Goal: Communication & Community: Ask a question

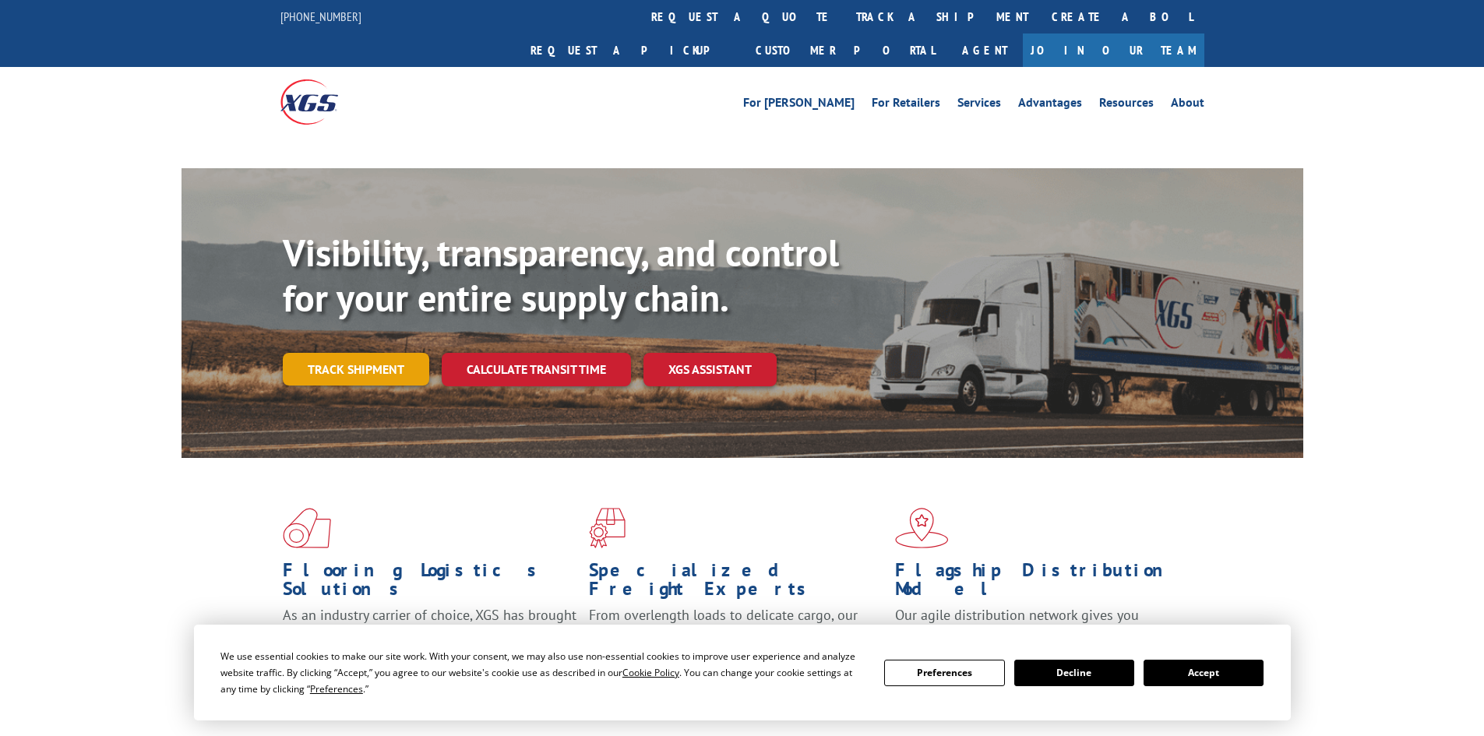
click at [389, 333] on div "Visibility, transparency, and control for your entire supply chain. Track shipm…" at bounding box center [793, 339] width 1020 height 217
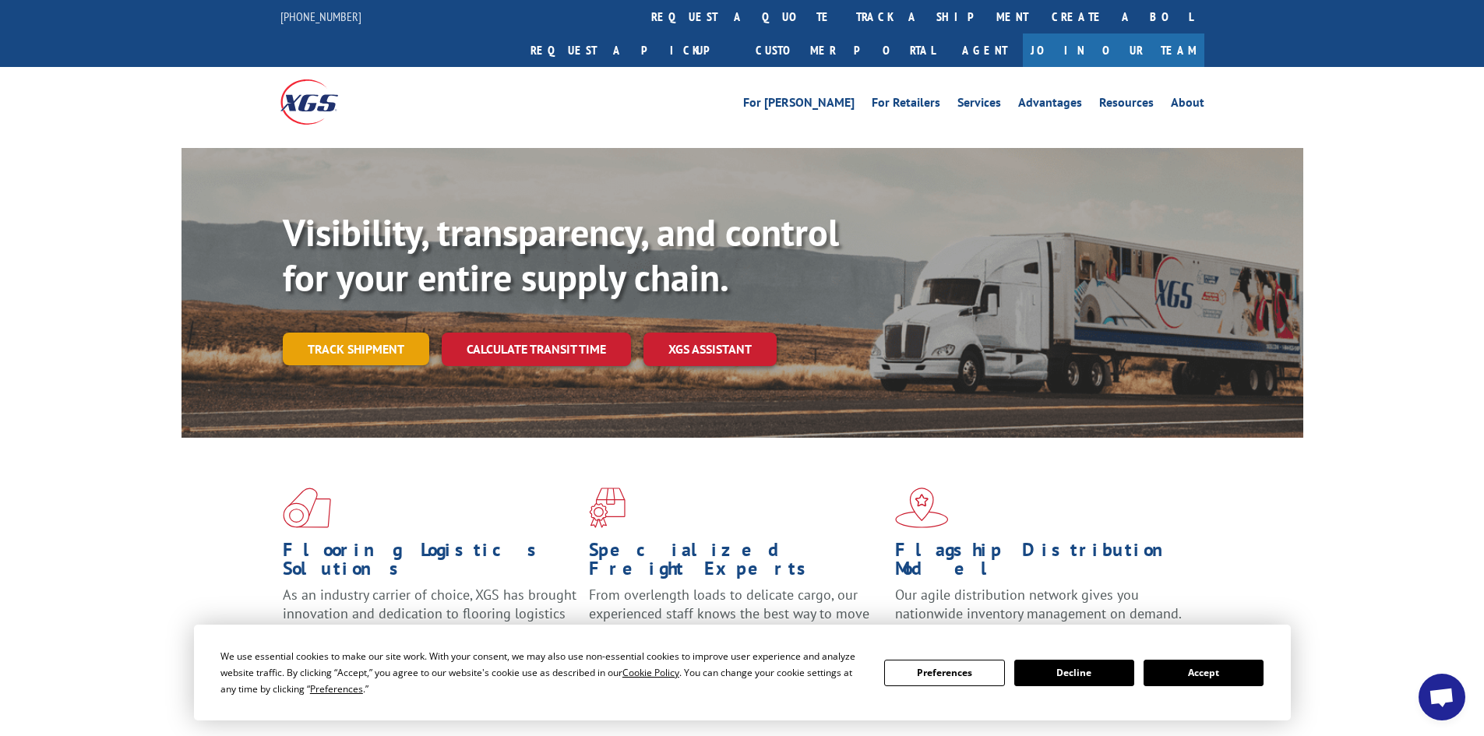
click at [389, 333] on link "Track shipment" at bounding box center [356, 349] width 146 height 33
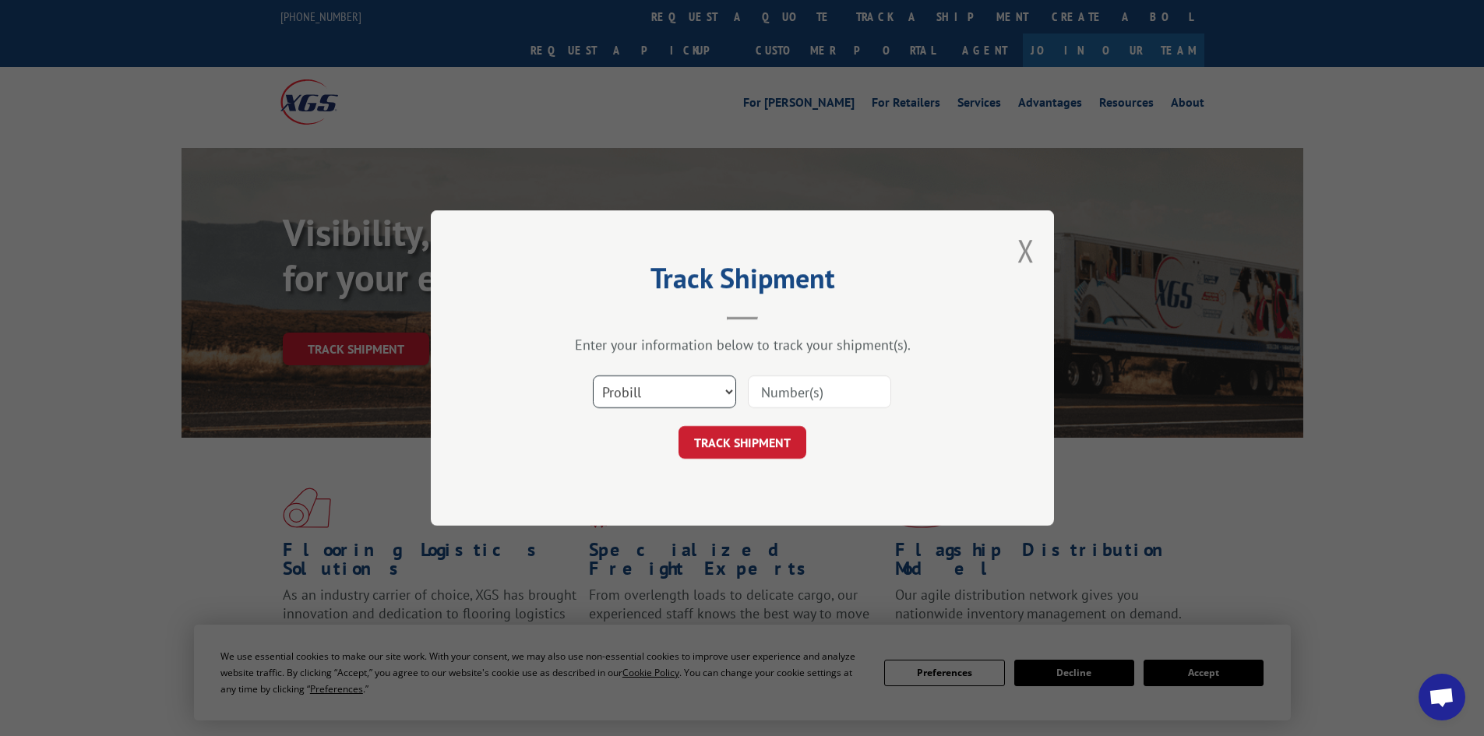
click at [680, 390] on select "Select category... Probill BOL PO" at bounding box center [664, 391] width 143 height 33
select select "bol"
click at [593, 375] on select "Select category... Probill BOL PO" at bounding box center [664, 391] width 143 height 33
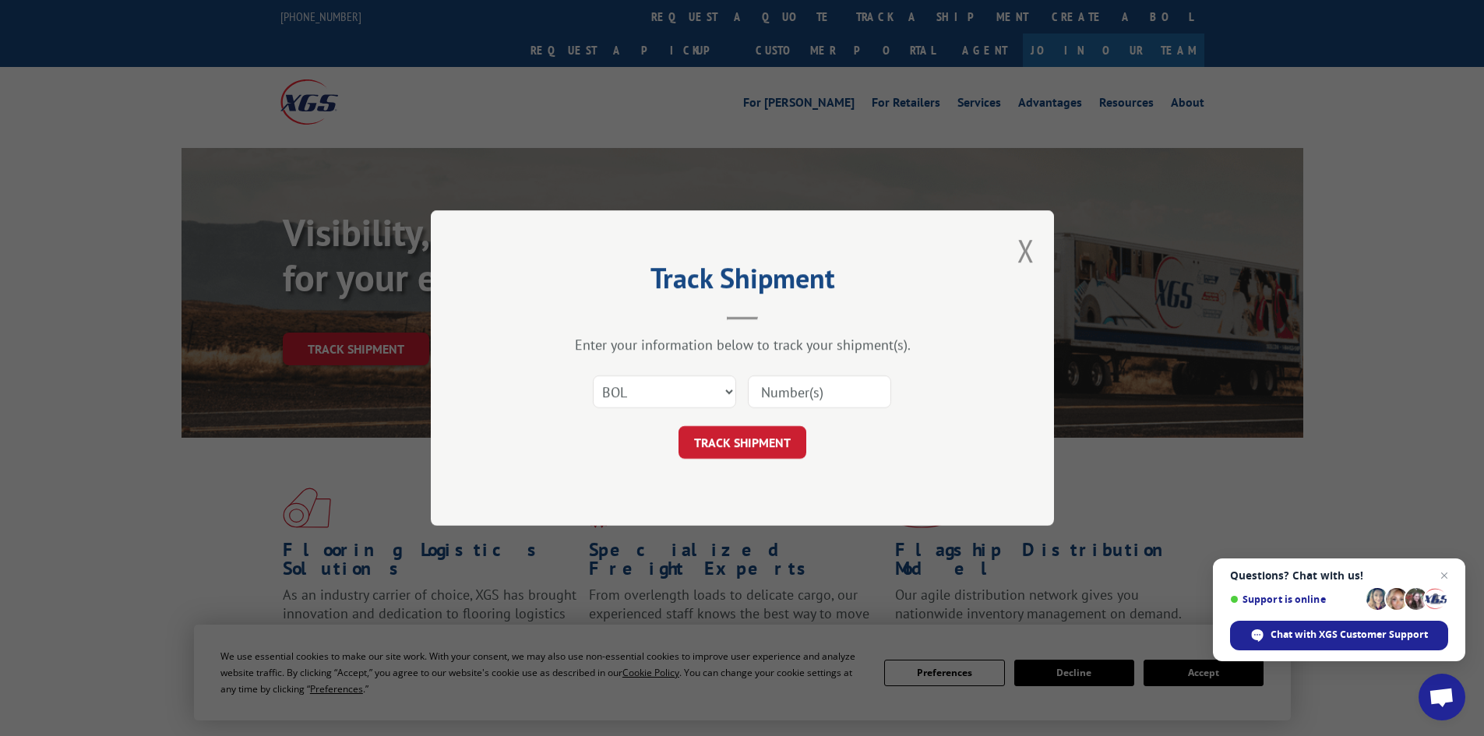
click at [763, 392] on input at bounding box center [819, 391] width 143 height 33
paste input "9480300000507041"
type input "9480300000507041"
click at [791, 452] on button "TRACK SHIPMENT" at bounding box center [742, 442] width 128 height 33
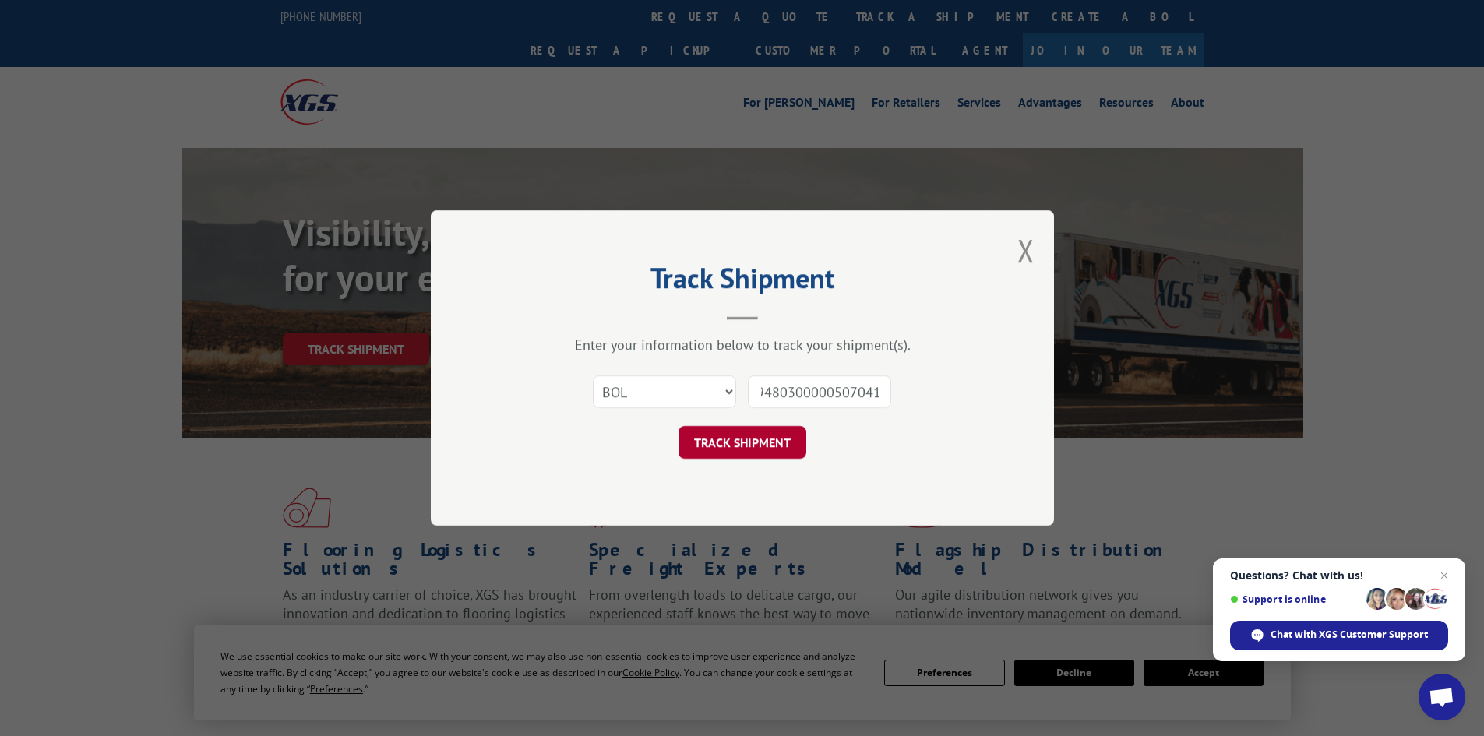
scroll to position [0, 0]
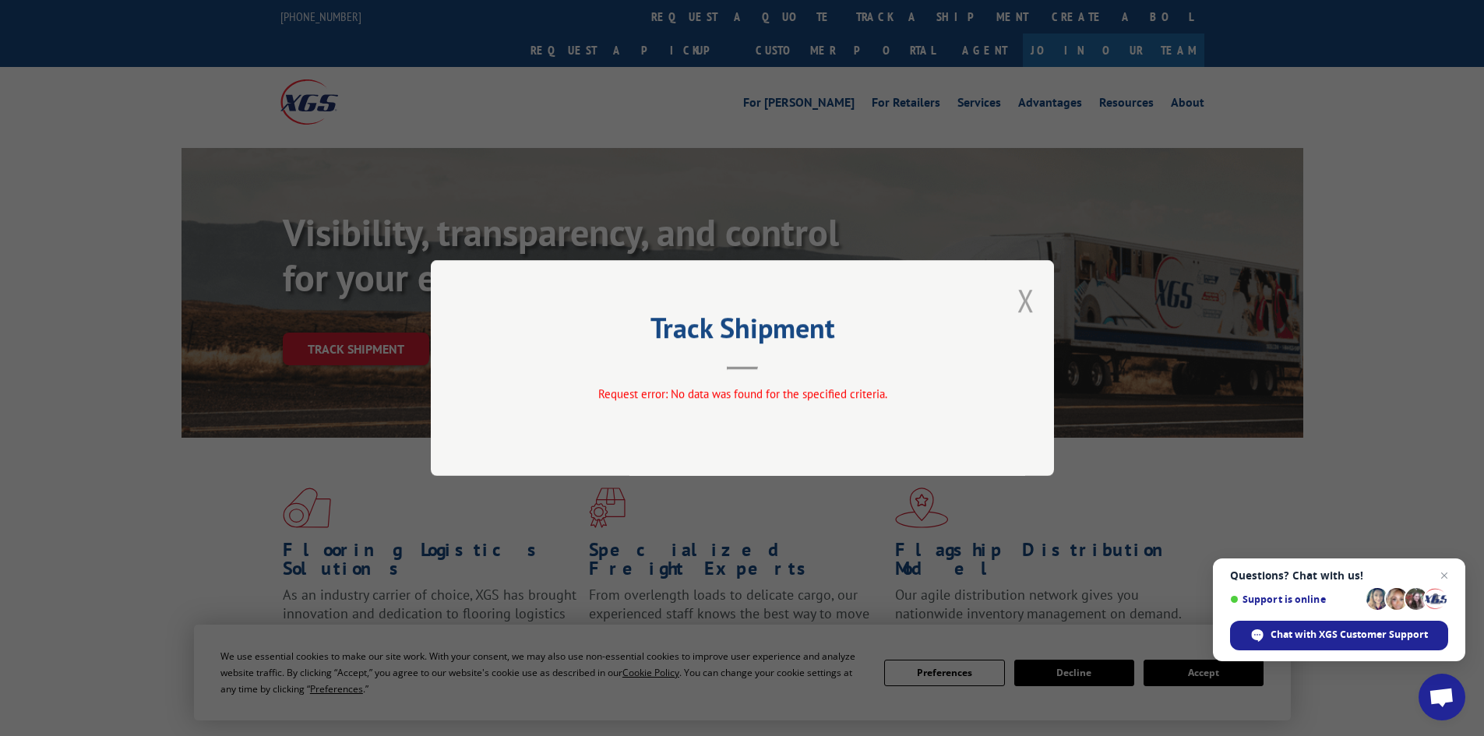
click at [1031, 301] on button "Close modal" at bounding box center [1025, 300] width 17 height 41
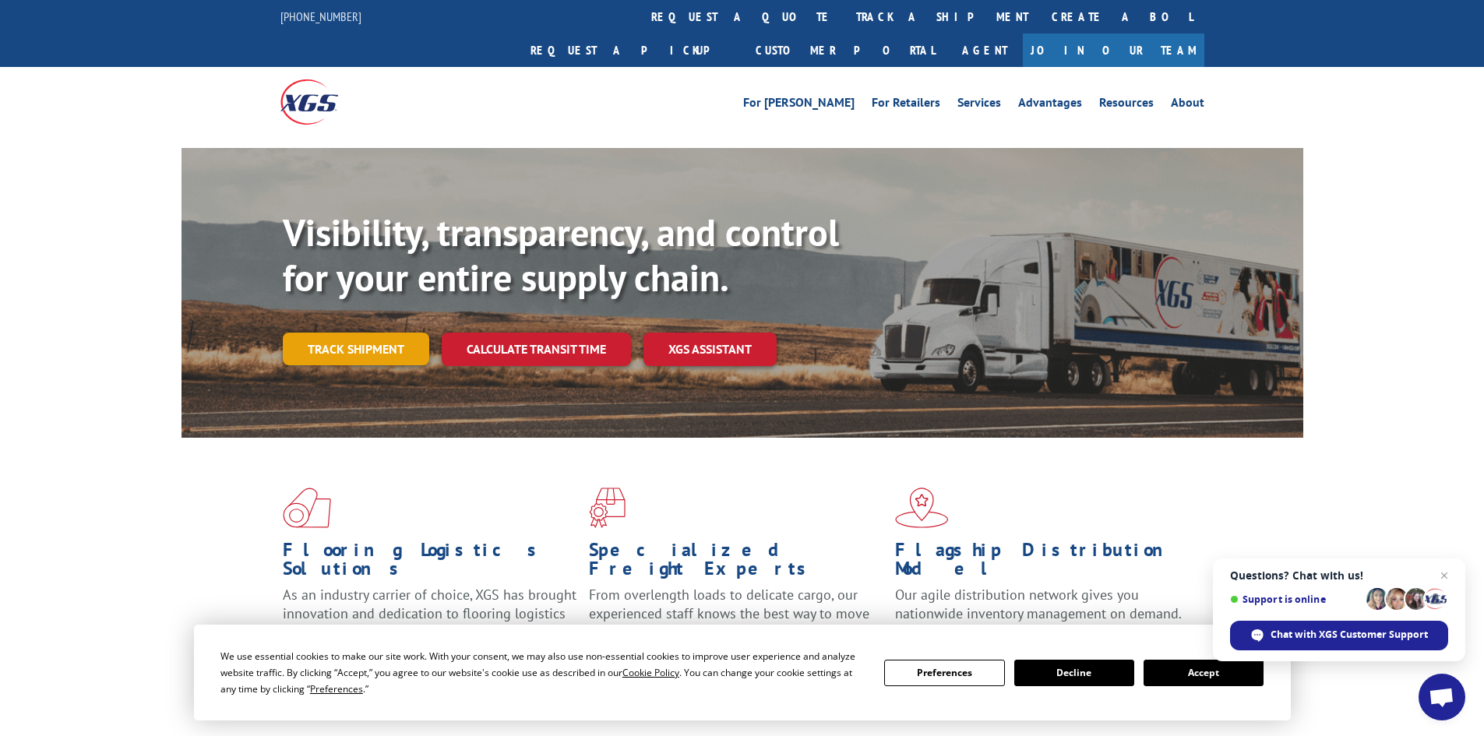
click at [410, 333] on link "Track shipment" at bounding box center [356, 349] width 146 height 33
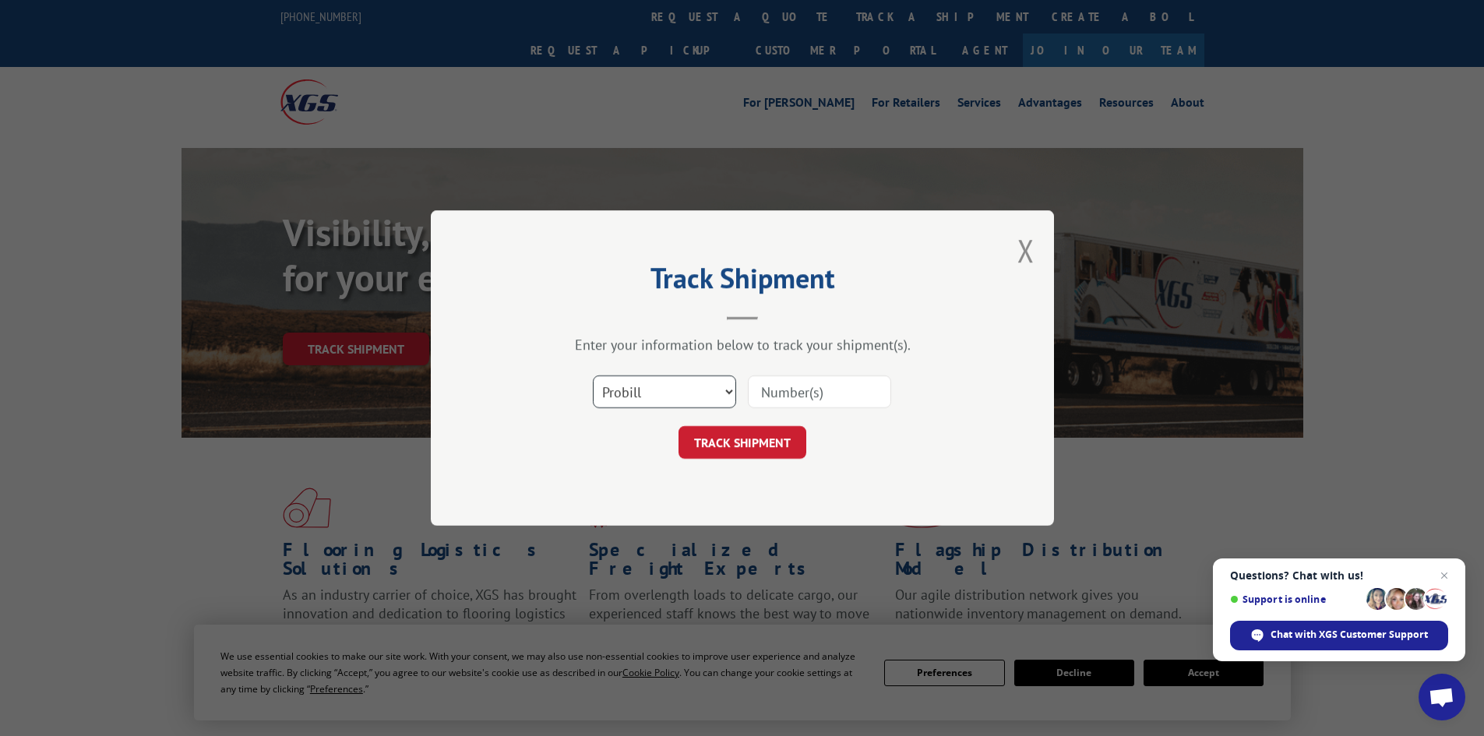
click at [716, 392] on select "Select category... Probill BOL PO" at bounding box center [664, 391] width 143 height 33
select select "po"
click at [593, 375] on select "Select category... Probill BOL PO" at bounding box center [664, 391] width 143 height 33
click at [798, 392] on input at bounding box center [819, 391] width 143 height 33
paste input "88503938"
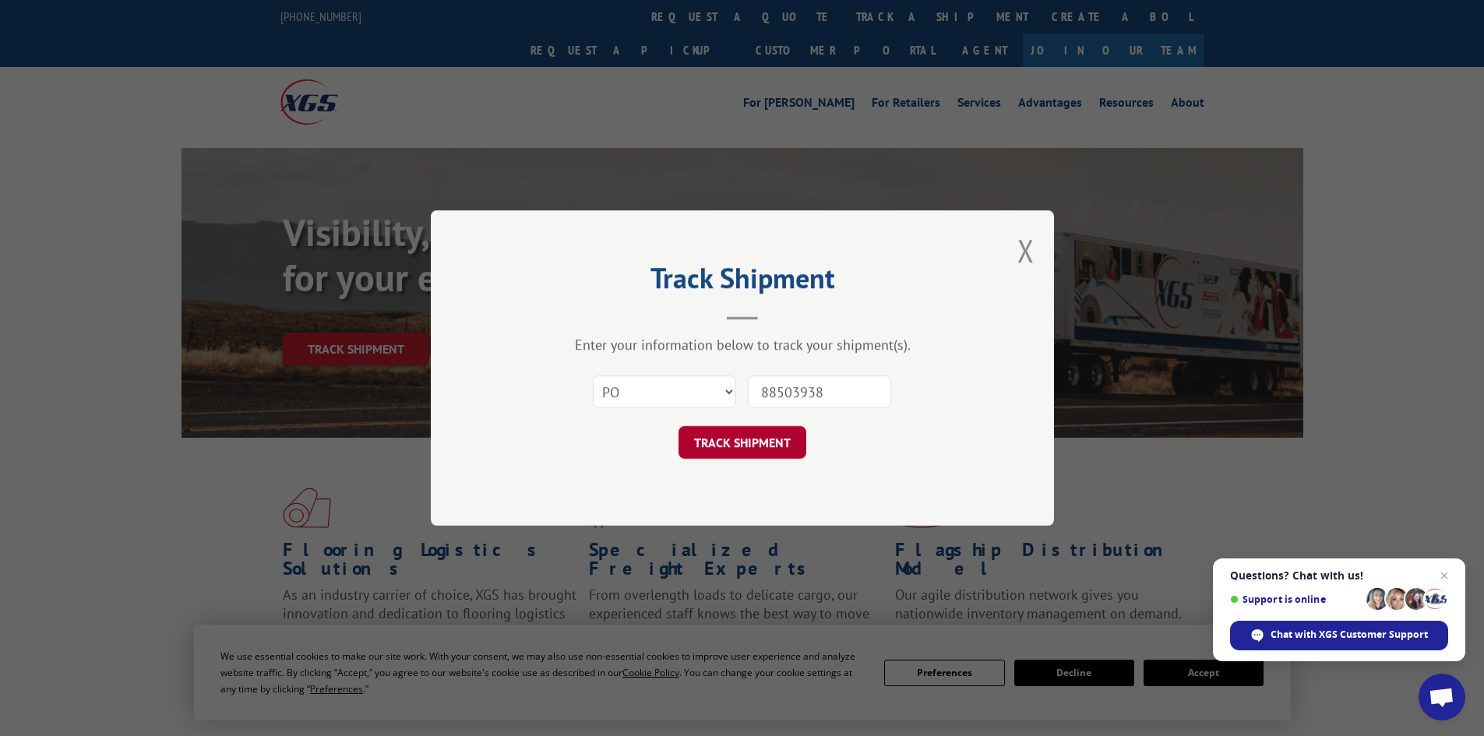
type input "88503938"
click at [775, 433] on button "TRACK SHIPMENT" at bounding box center [742, 442] width 128 height 33
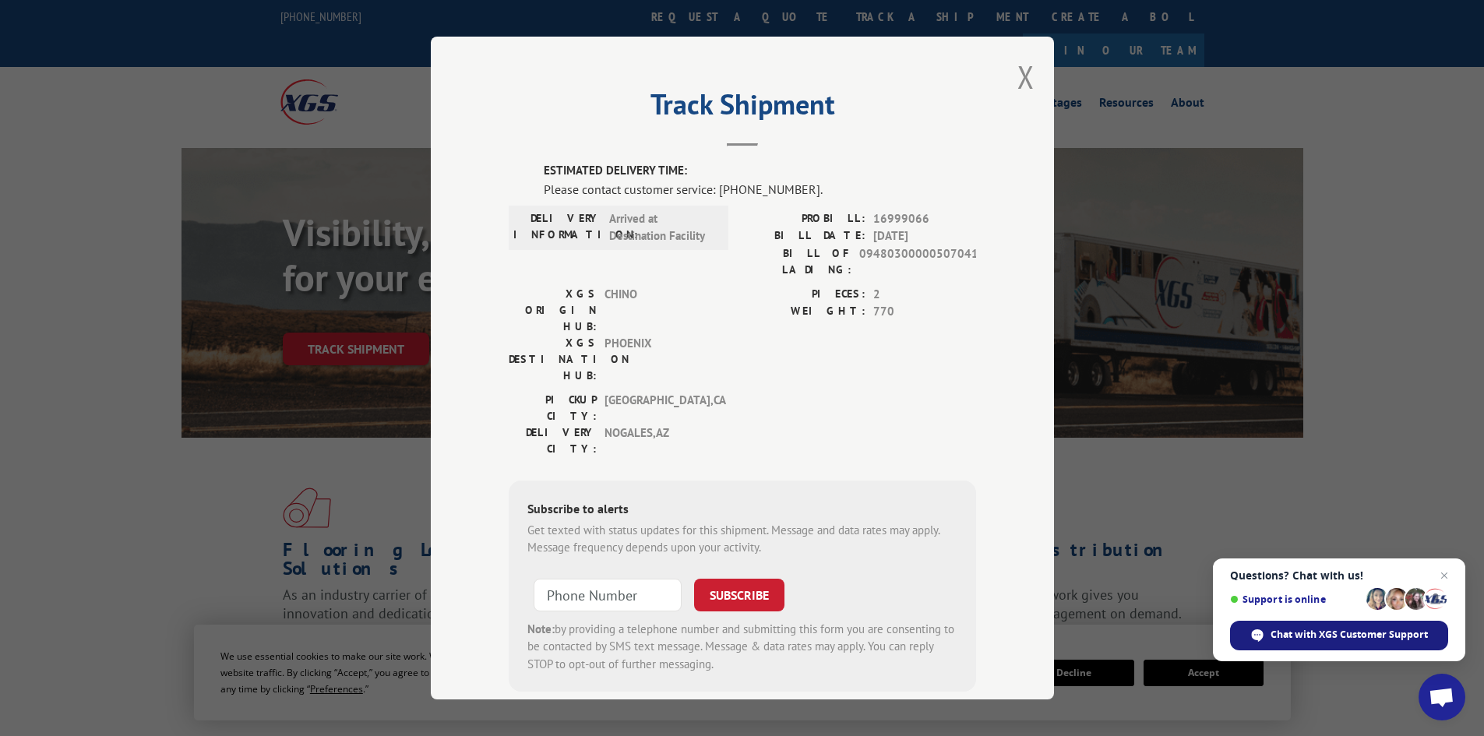
click at [1298, 631] on span "Chat with XGS Customer Support" at bounding box center [1348, 635] width 157 height 14
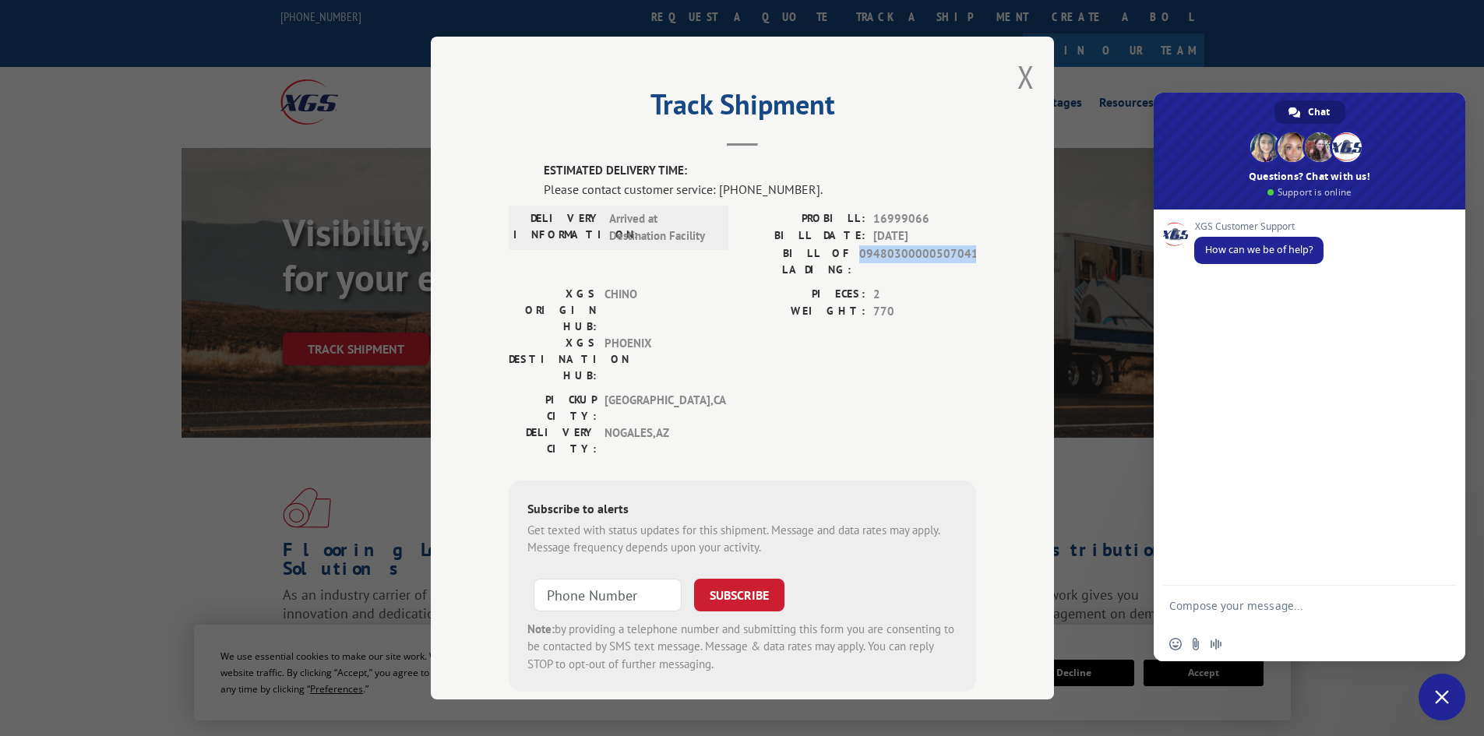
copy div "09480300000507041"
drag, startPoint x: 851, startPoint y: 252, endPoint x: 988, endPoint y: 259, distance: 138.0
click at [988, 259] on div "Track Shipment ESTIMATED DELIVERY TIME: Please contact customer service: [PHONE…" at bounding box center [742, 368] width 623 height 663
click at [1263, 597] on form at bounding box center [1292, 608] width 246 height 44
paste textarea "09480300000507041"
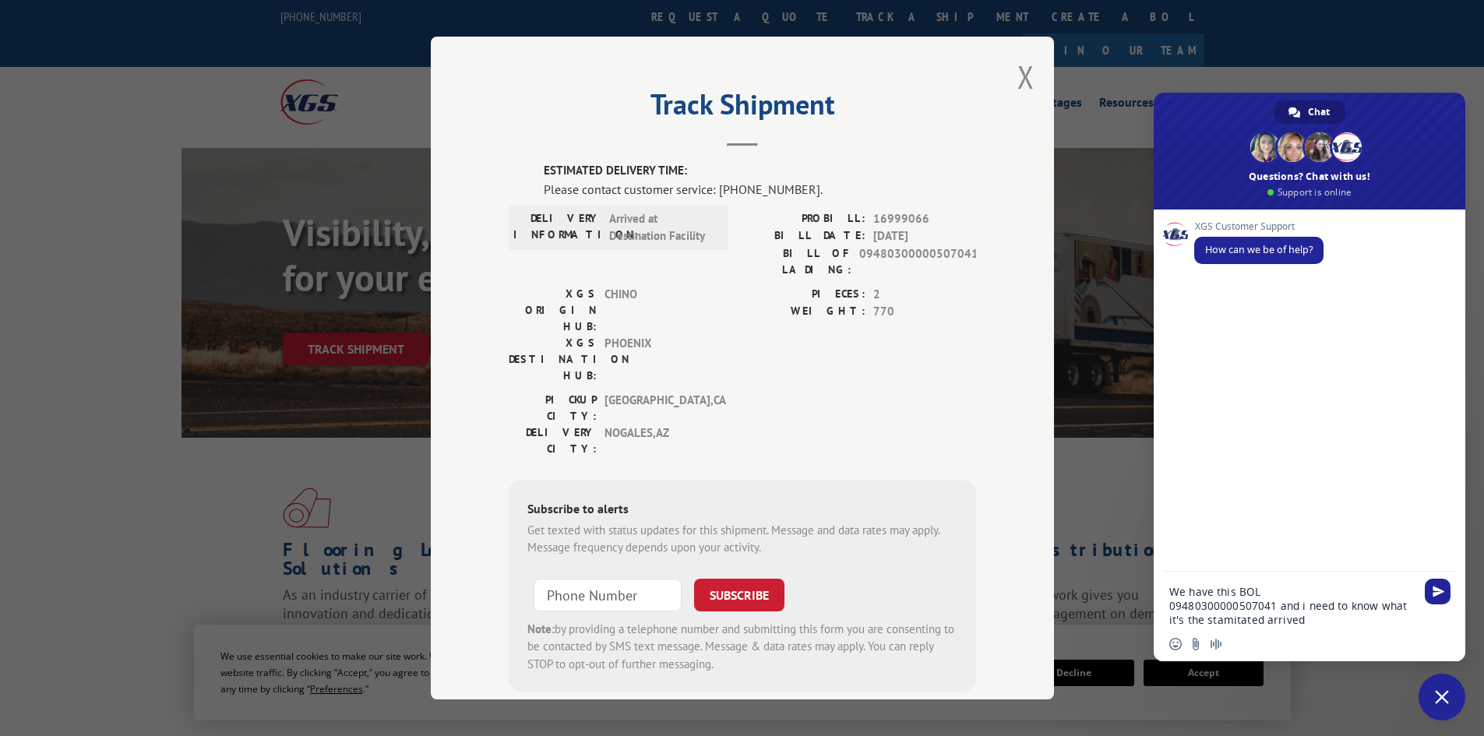
drag, startPoint x: 1323, startPoint y: 618, endPoint x: 1169, endPoint y: 624, distance: 154.4
click at [1169, 624] on textarea "We have this BOL 09480300000507041 and i need to know what it's the stamitated …" at bounding box center [1292, 606] width 246 height 42
drag, startPoint x: 1193, startPoint y: 625, endPoint x: 1253, endPoint y: 642, distance: 62.9
click at [1253, 642] on div "Insert an emoji Send a file Audio message" at bounding box center [1310, 644] width 312 height 34
drag, startPoint x: 1235, startPoint y: 624, endPoint x: 1267, endPoint y: 626, distance: 32.0
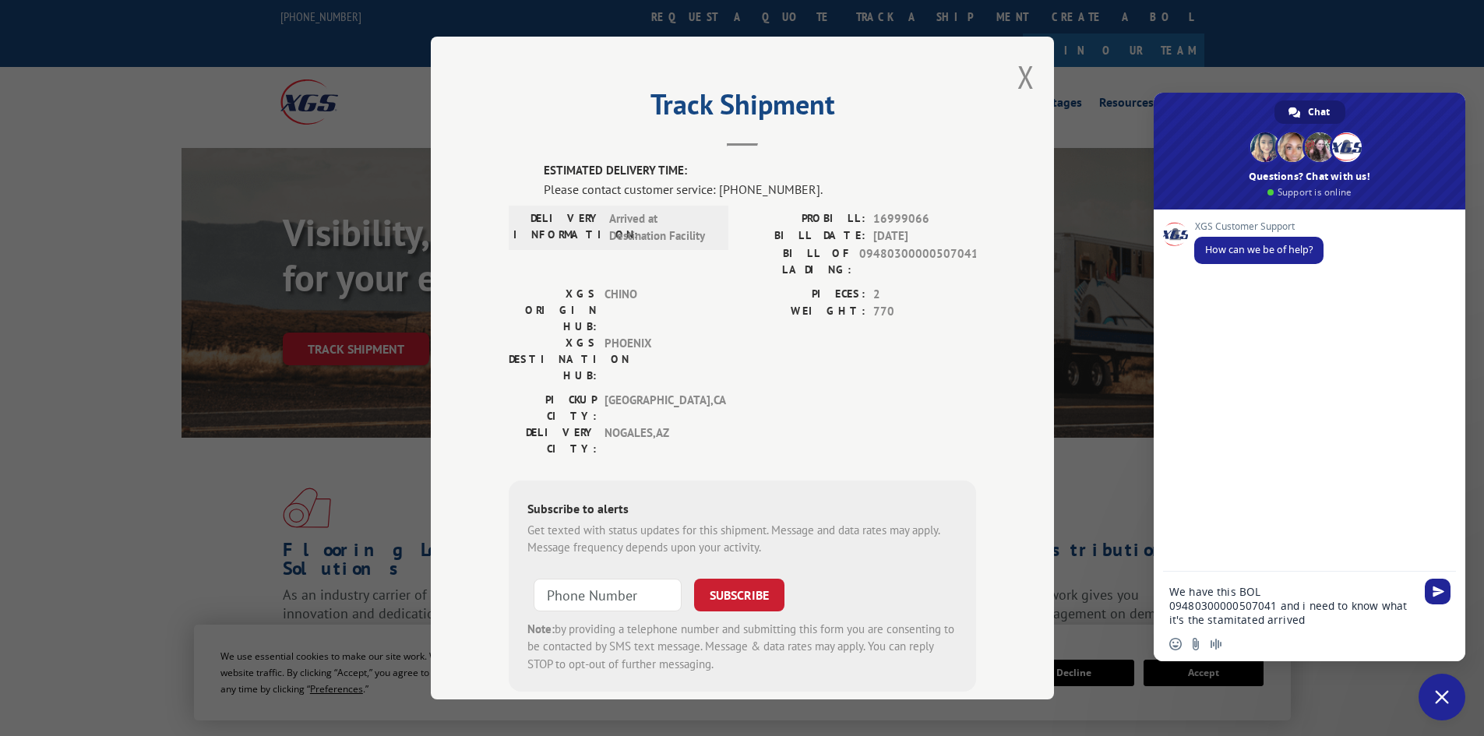
click at [1267, 626] on textarea "We have this BOL 09480300000507041 and i need to know what it's the stamitated …" at bounding box center [1292, 606] width 246 height 42
click at [1244, 618] on textarea "We have this BOL 09480300000507041 and i need to know what it's the stamitated …" at bounding box center [1292, 606] width 246 height 42
drag, startPoint x: 1244, startPoint y: 618, endPoint x: 1224, endPoint y: 341, distance: 278.0
click at [1224, 341] on div "XGS Customer Support How can we be of help?" at bounding box center [1310, 391] width 312 height 362
type textarea "We have this BOL 09480300000507041 and i need to know what it's the estimated d…"
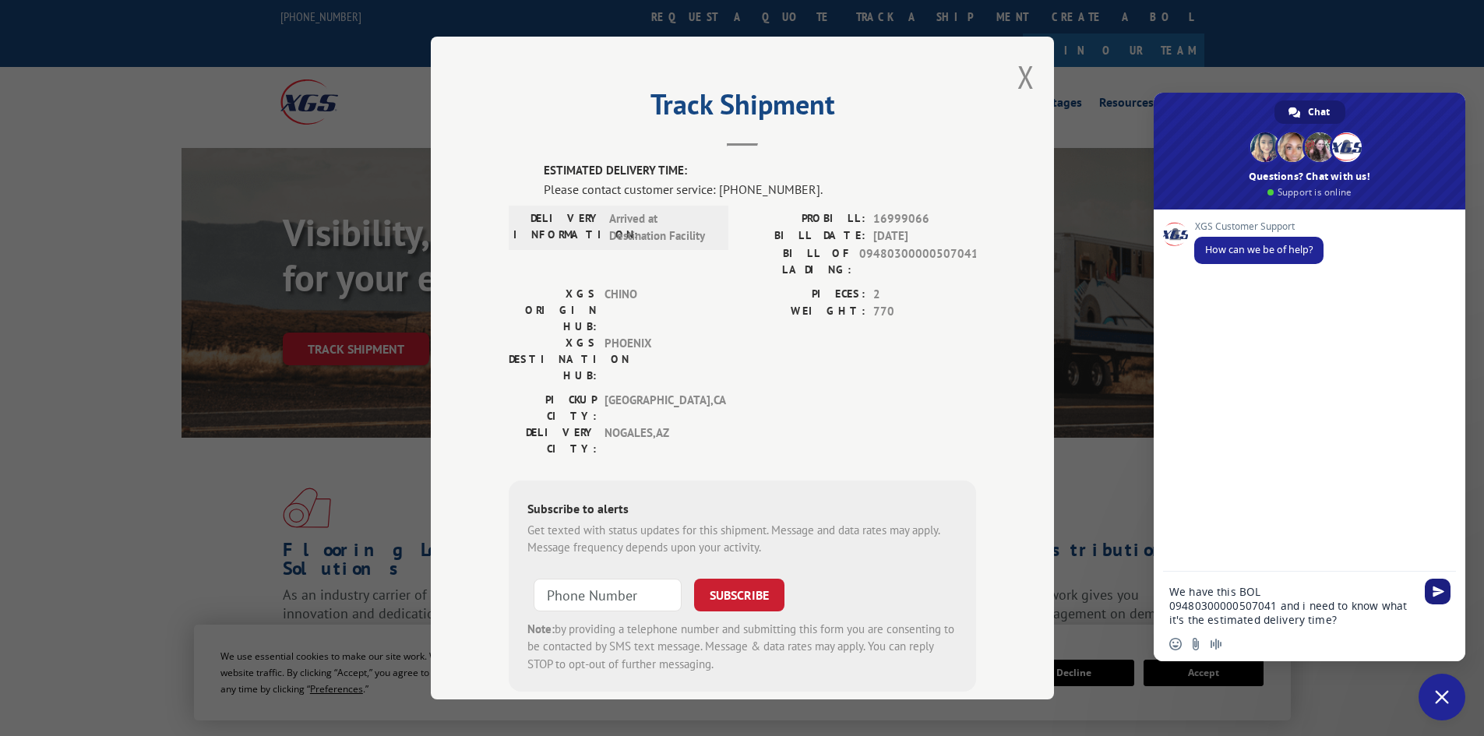
click at [1431, 587] on span "Send" at bounding box center [1438, 592] width 26 height 26
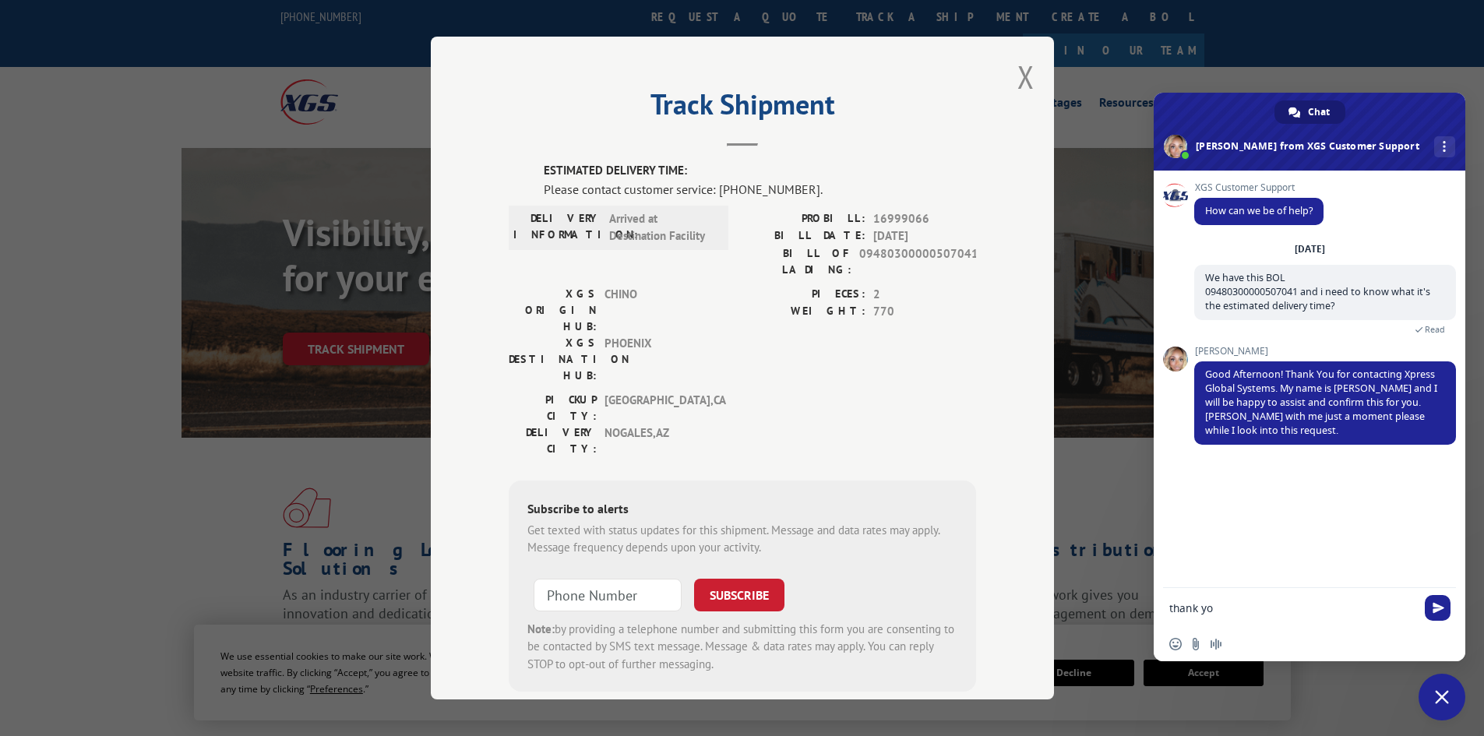
type textarea "thank you"
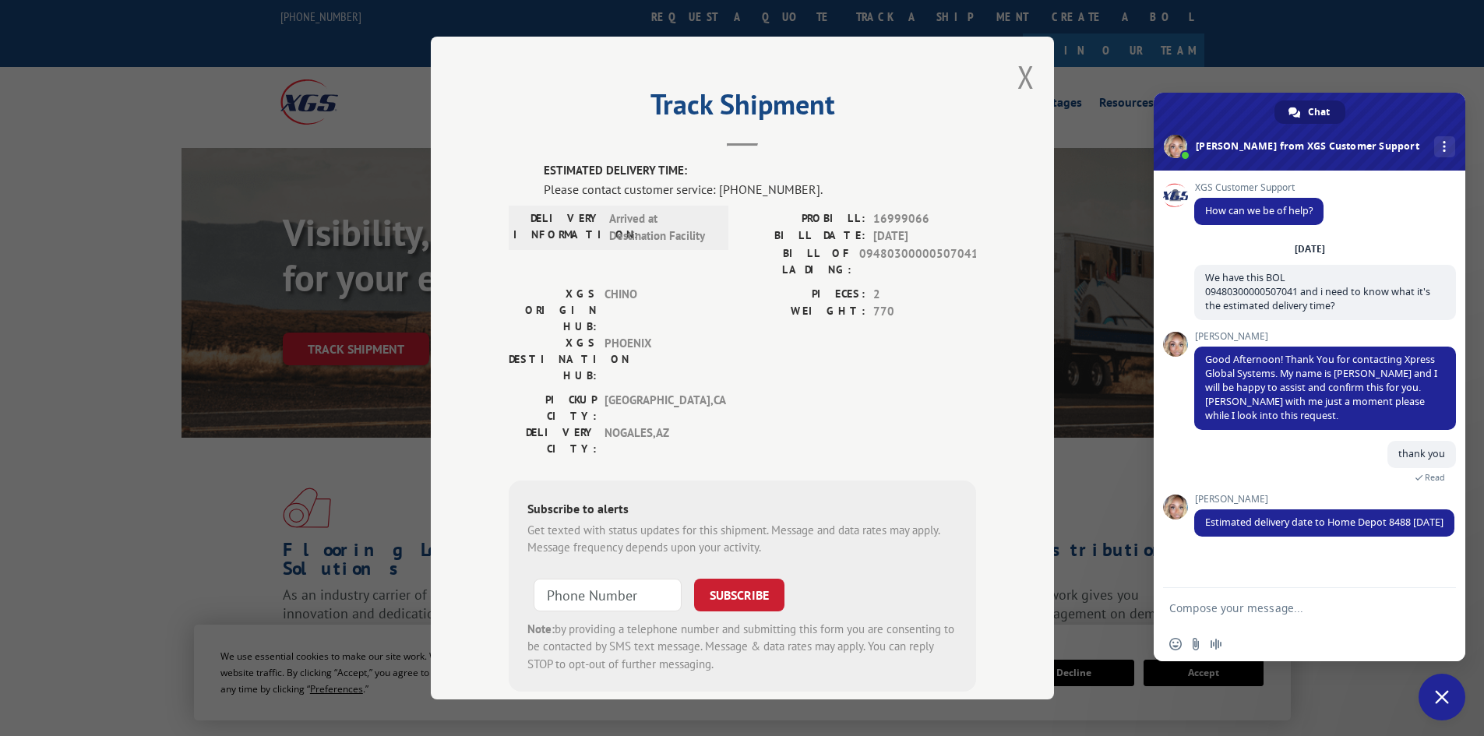
click at [1278, 607] on textarea "Compose your message..." at bounding box center [1292, 608] width 246 height 14
click at [1388, 607] on textarea "Thank you so much have and excellent day" at bounding box center [1292, 608] width 246 height 14
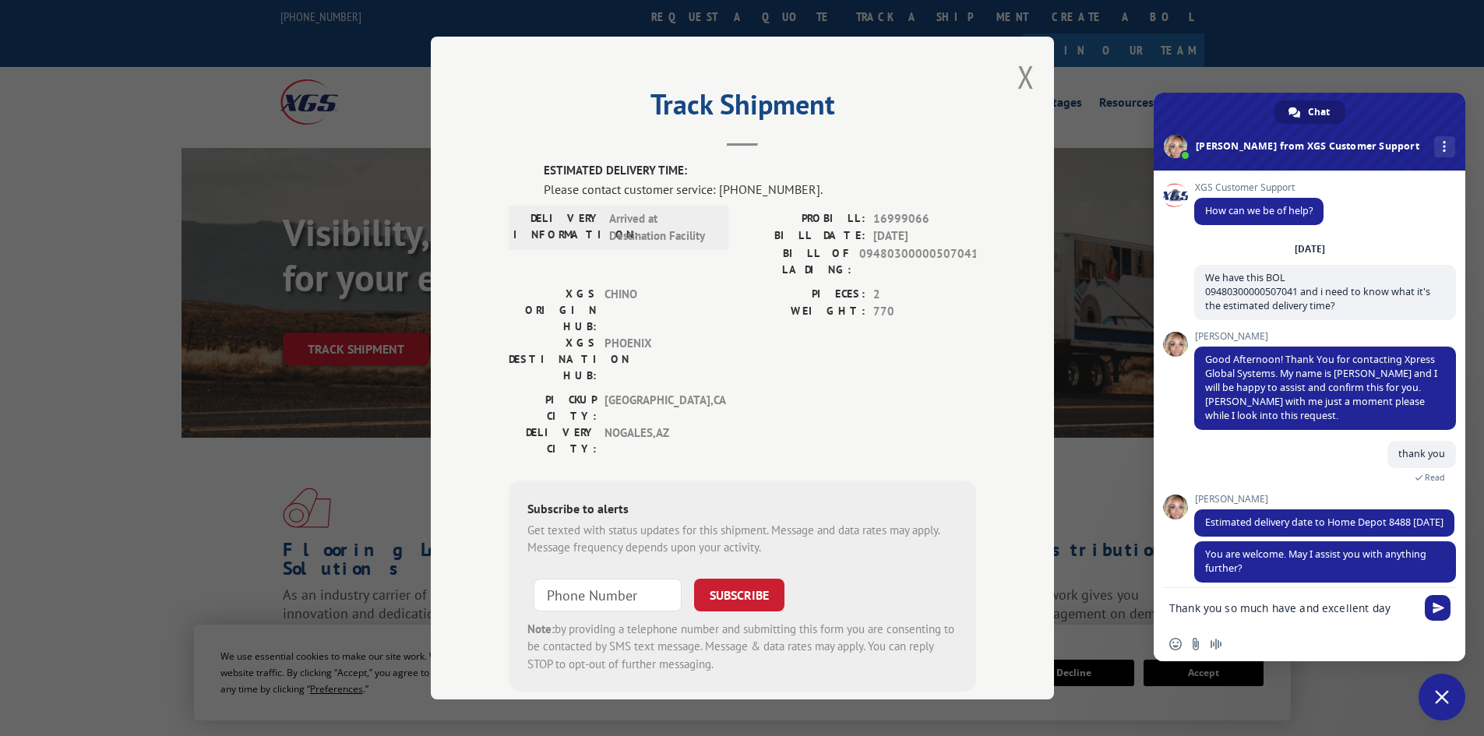
scroll to position [26, 0]
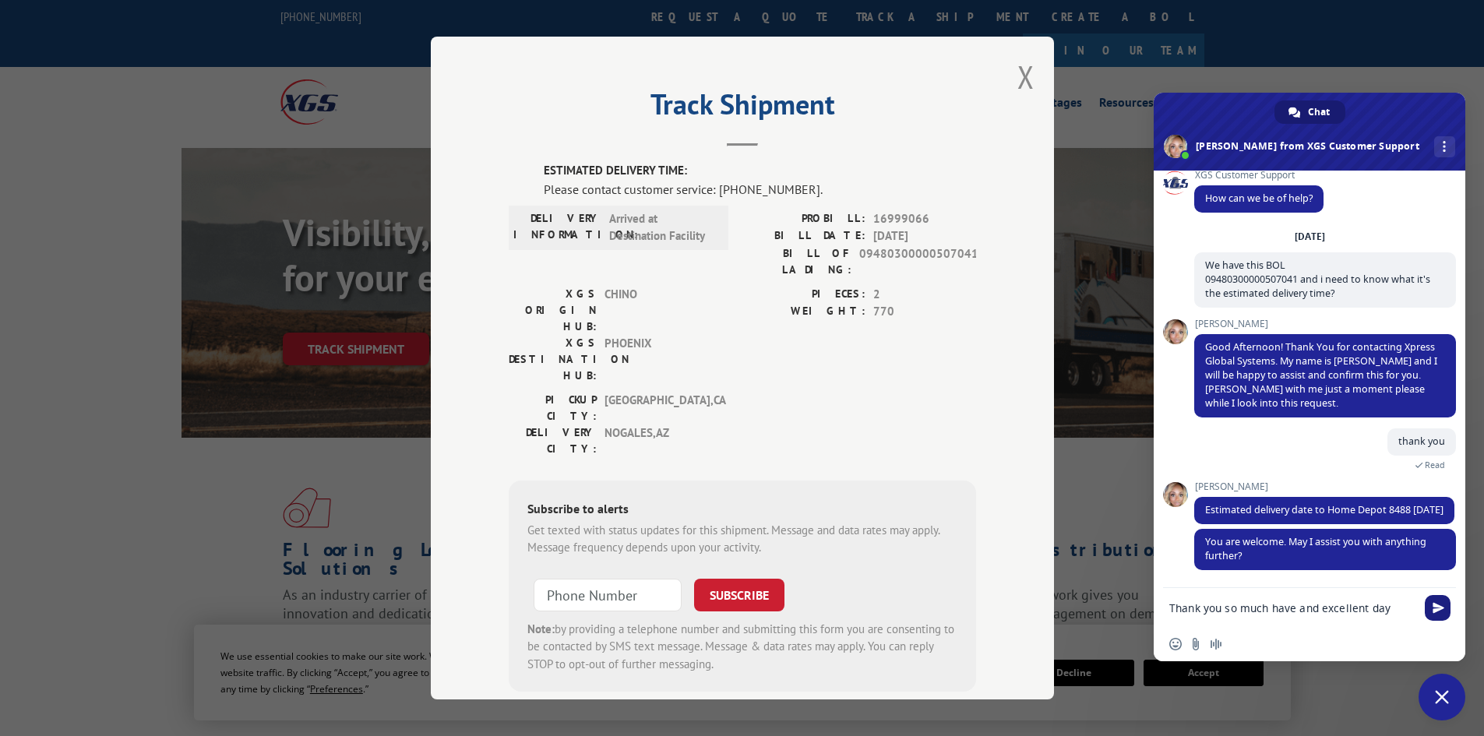
type textarea "Thank you so much have and excellent day"
click at [1429, 606] on span "Send" at bounding box center [1438, 608] width 26 height 26
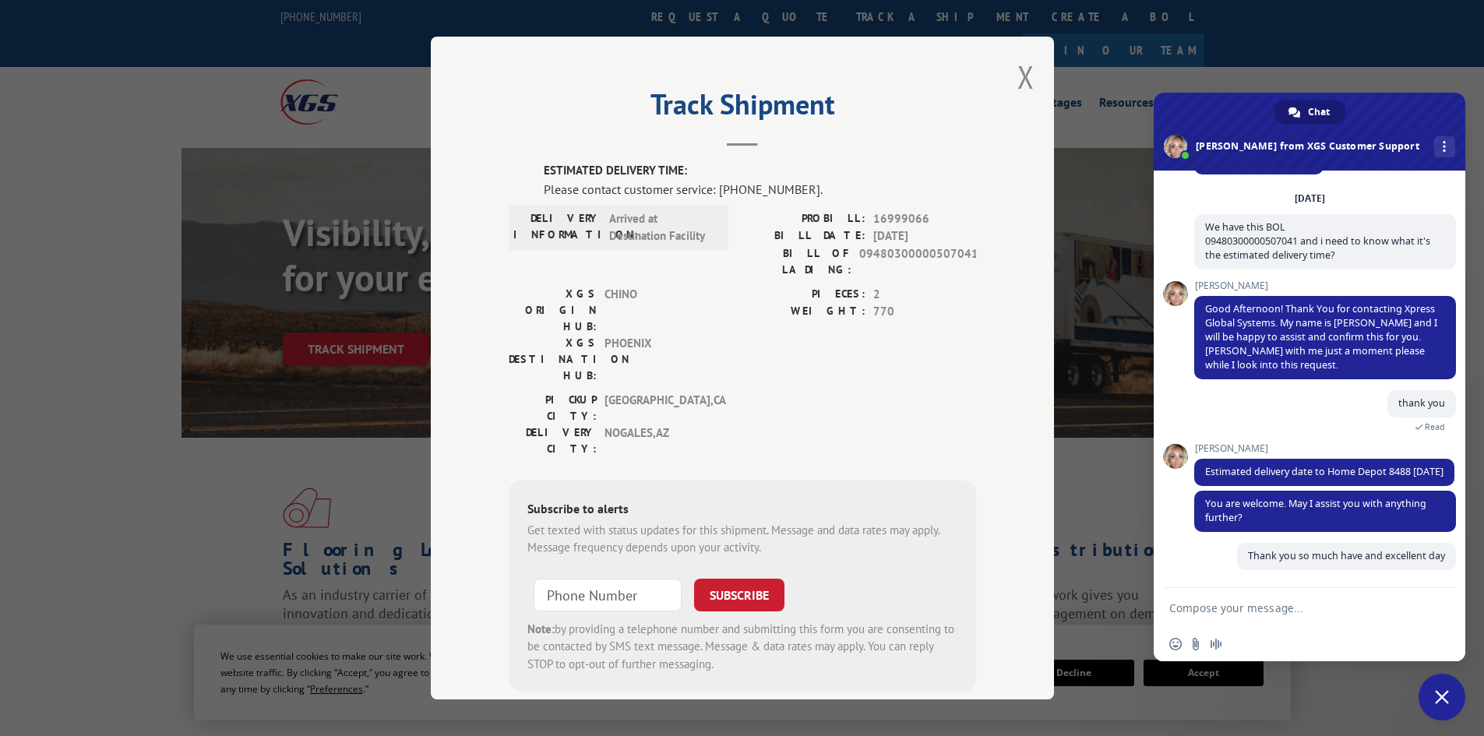
scroll to position [65, 0]
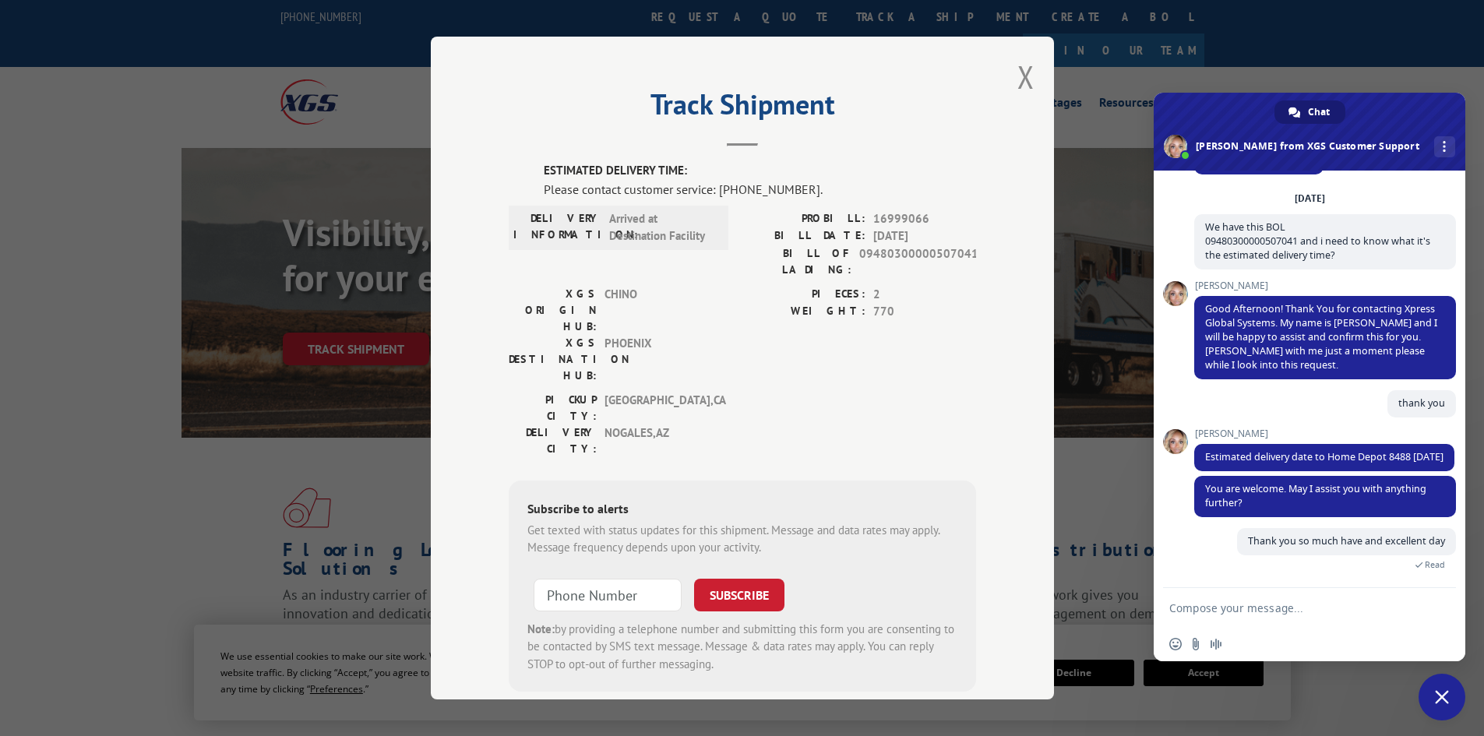
click at [1448, 702] on span "Close chat" at bounding box center [1442, 697] width 14 height 14
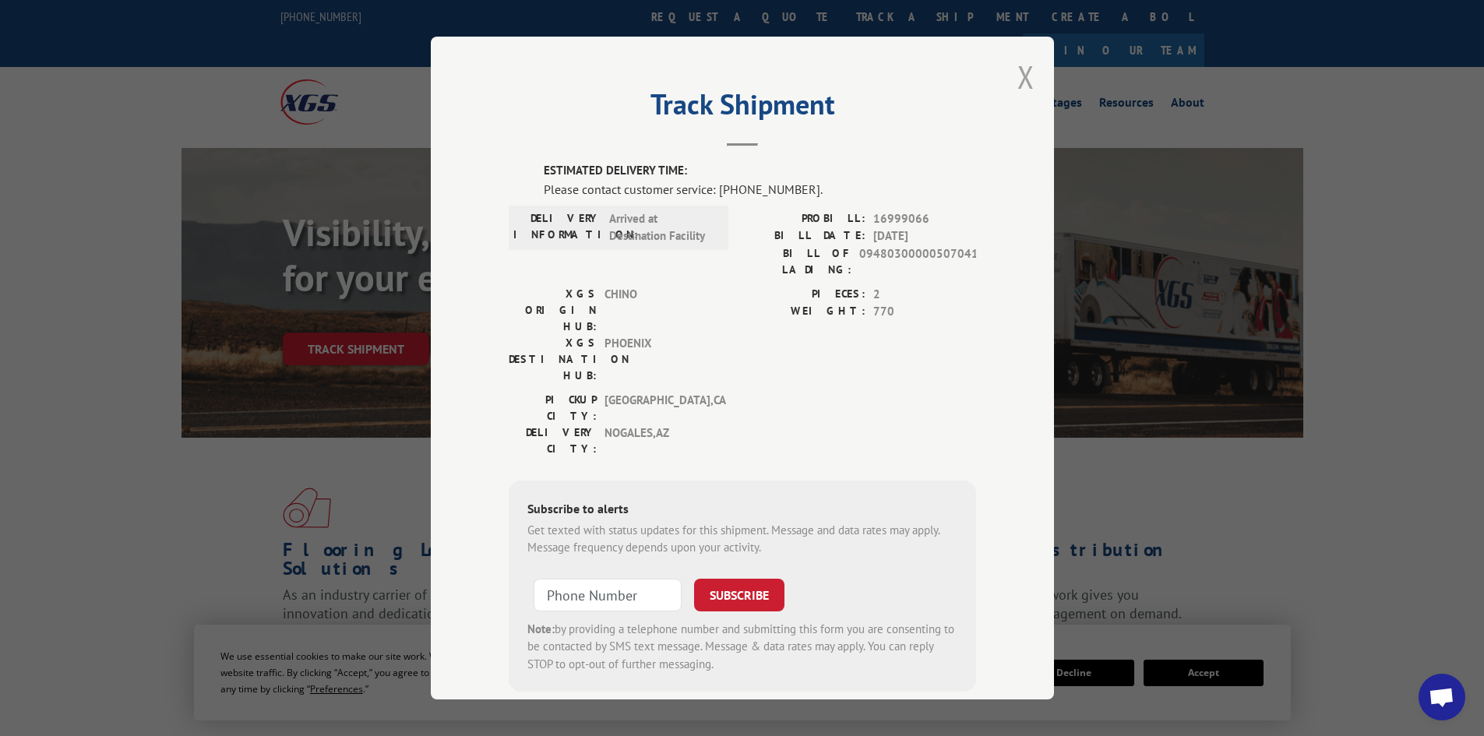
click at [1020, 73] on button "Close modal" at bounding box center [1025, 76] width 17 height 41
